Goal: Obtain resource: Download file/media

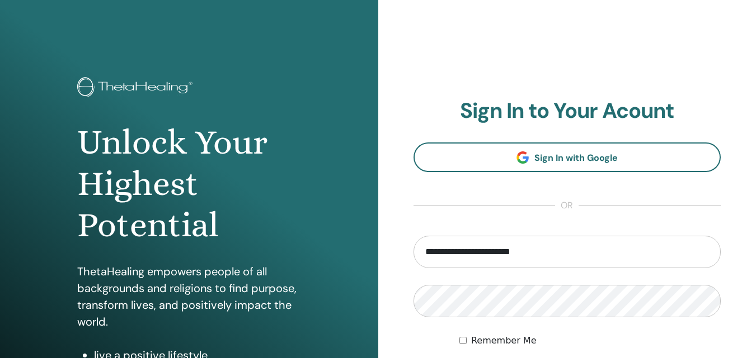
type input "**********"
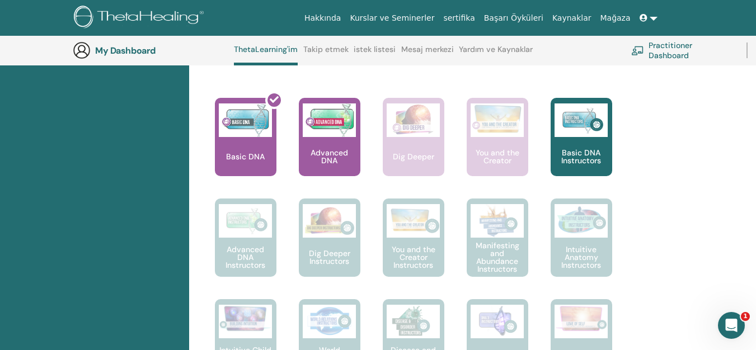
scroll to position [477, 0]
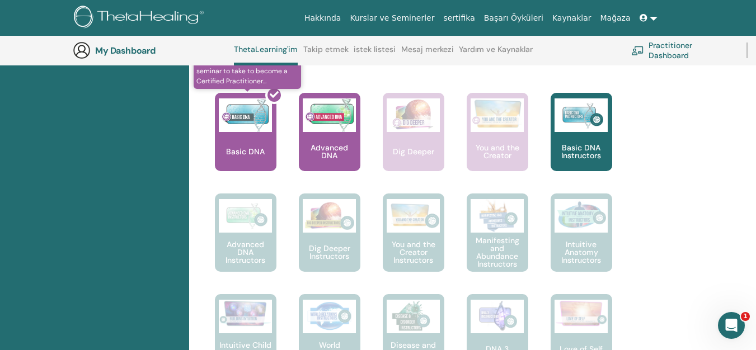
click at [234, 137] on div at bounding box center [252, 136] width 62 height 101
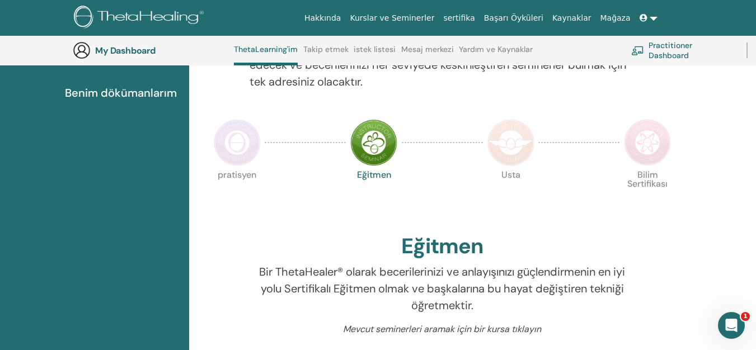
scroll to position [197, 0]
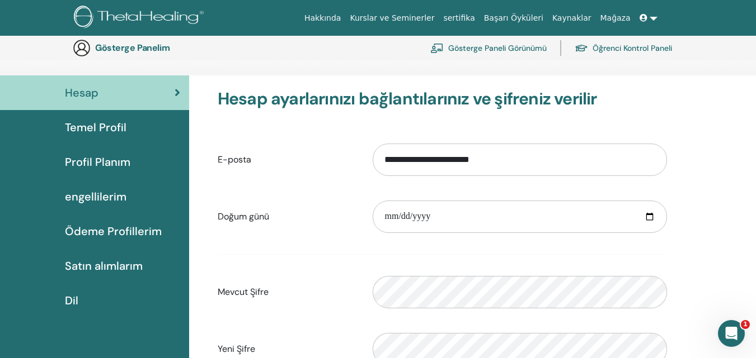
scroll to position [136, 0]
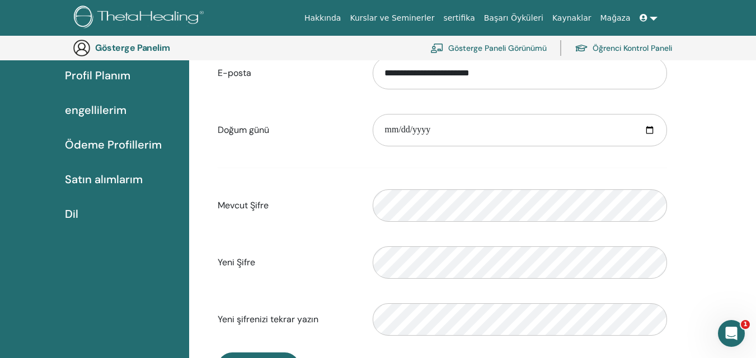
click at [122, 136] on span "Ödeme Profillerim" at bounding box center [113, 144] width 97 height 17
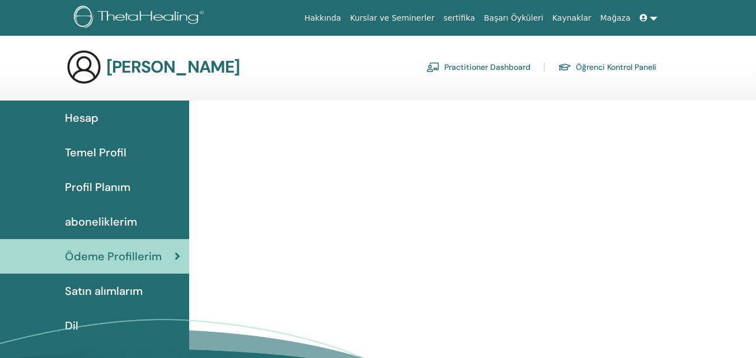
click at [108, 215] on span "aboneliklerim" at bounding box center [101, 222] width 72 height 17
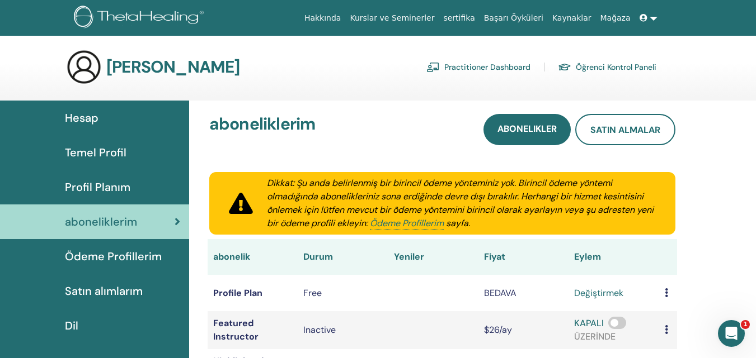
click at [125, 189] on span "Profil Planım" at bounding box center [97, 187] width 65 height 17
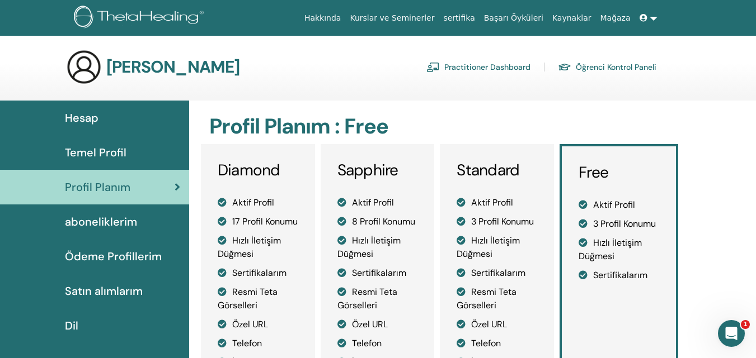
click at [129, 155] on div "Temel Profil" at bounding box center [94, 152] width 171 height 17
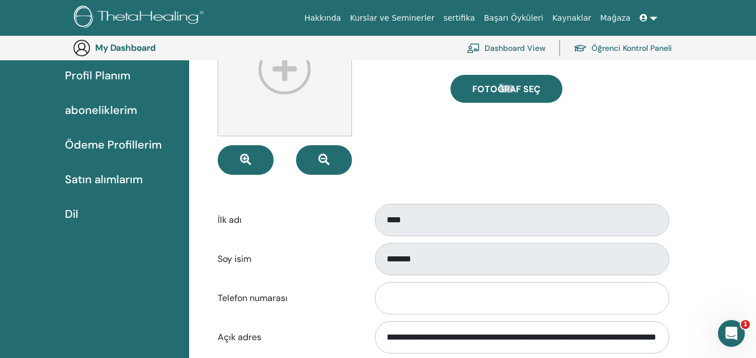
click at [128, 180] on span "Satın alımlarım" at bounding box center [104, 179] width 78 height 17
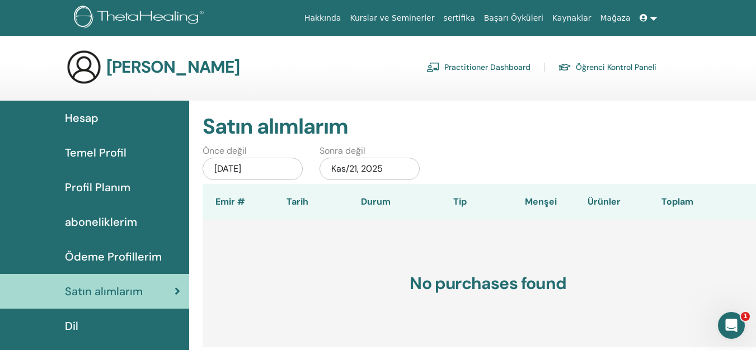
click at [434, 16] on link "Kurslar ve Seminerler" at bounding box center [391, 18] width 93 height 21
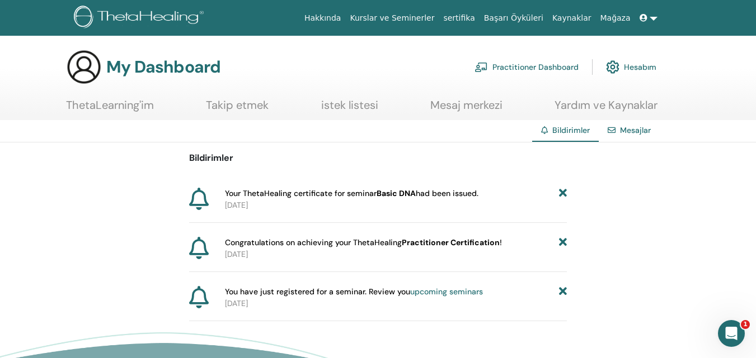
click at [493, 242] on b "Practitioner Certification" at bounding box center [451, 243] width 98 height 10
click at [188, 240] on div "Bildirimler Your ThetaHealing certificate for seminar Basic DNA had been issued…" at bounding box center [378, 232] width 756 height 179
click at [654, 18] on link at bounding box center [648, 18] width 27 height 21
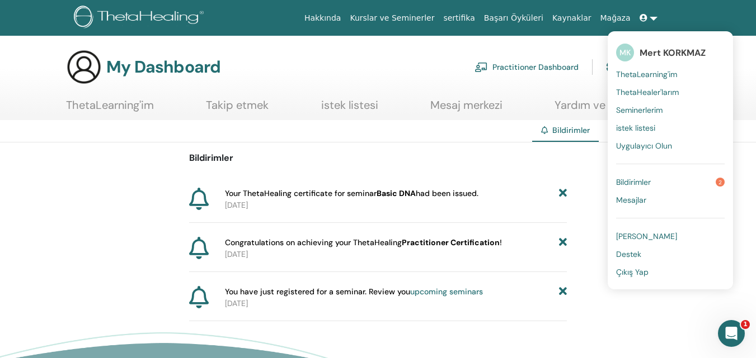
click at [658, 109] on span "Seminerlerim" at bounding box center [639, 110] width 46 height 10
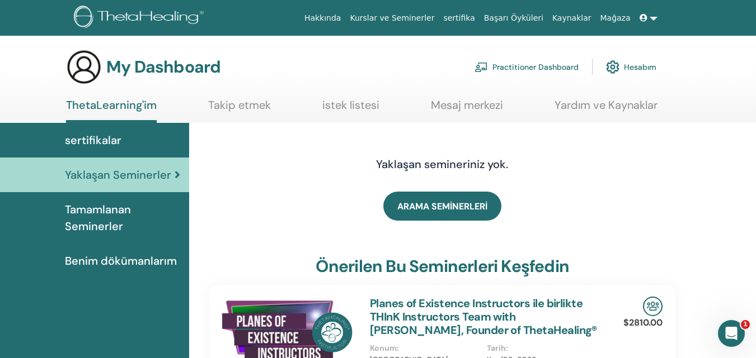
click at [146, 254] on span "Benim dökümanlarım" at bounding box center [121, 261] width 112 height 17
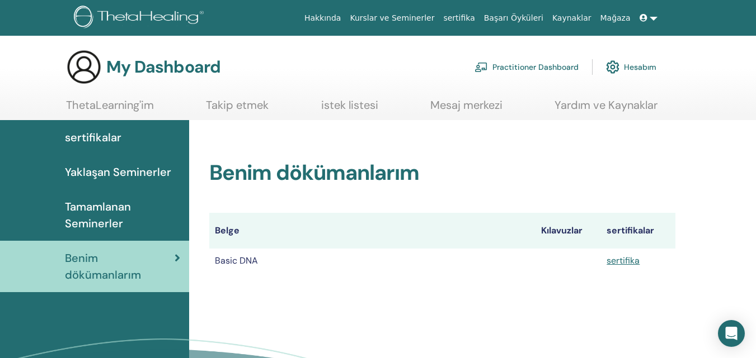
click at [122, 218] on span "Tamamlanan Seminerler" at bounding box center [122, 216] width 115 height 34
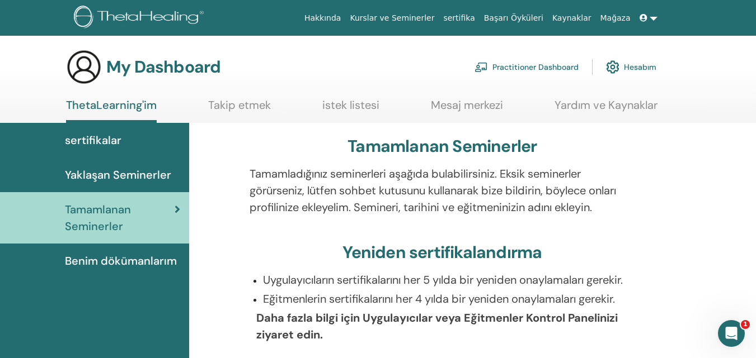
click at [140, 258] on span "Benim dökümanlarım" at bounding box center [121, 261] width 112 height 17
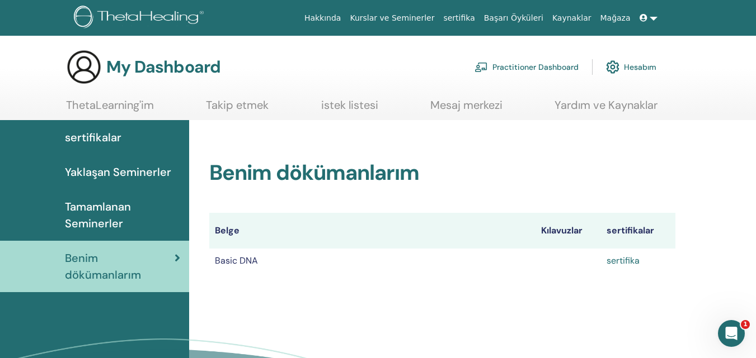
click at [629, 265] on link "sertifika" at bounding box center [622, 261] width 33 height 12
